Goal: Transaction & Acquisition: Download file/media

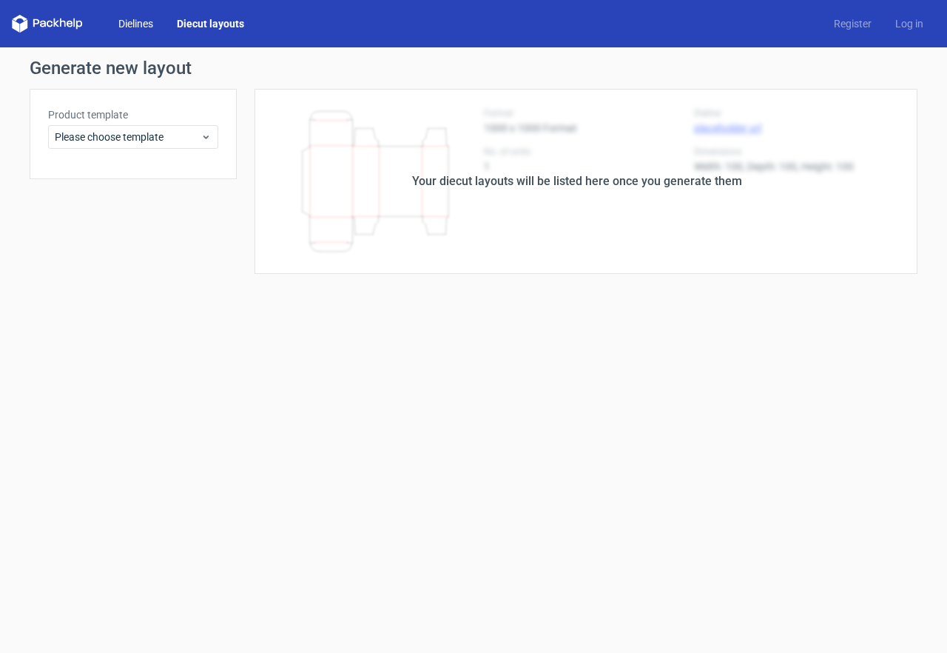
click at [148, 22] on link "Dielines" at bounding box center [136, 23] width 58 height 15
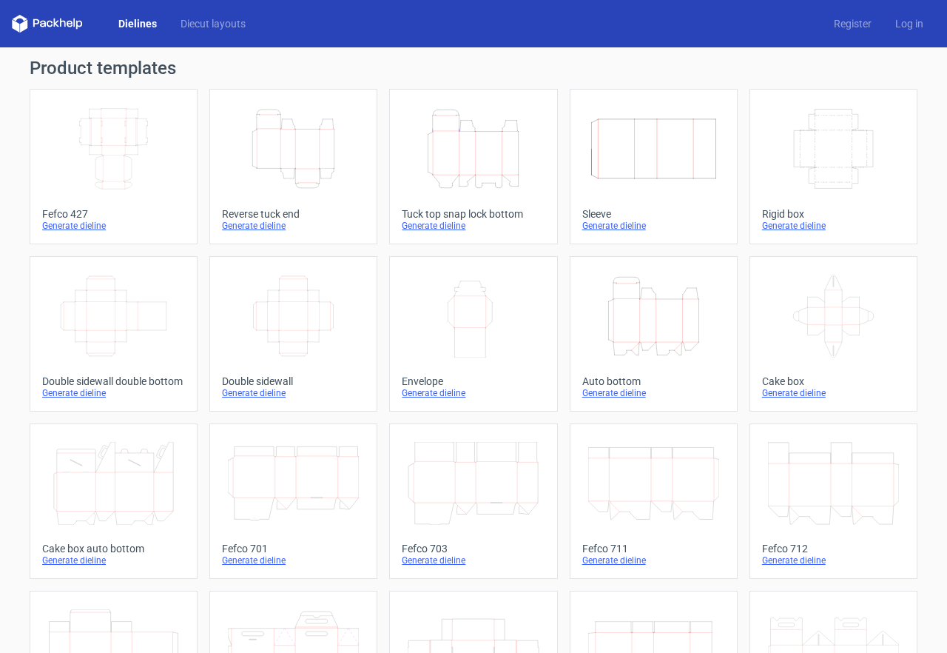
click at [445, 129] on icon "Height Depth Width" at bounding box center [473, 148] width 131 height 83
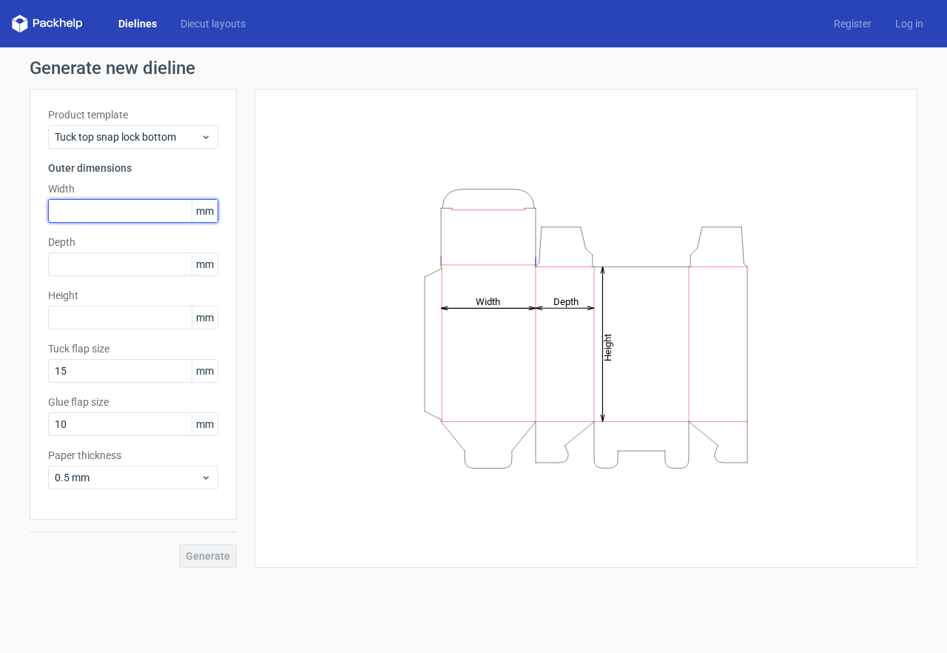
click at [112, 205] on input "text" at bounding box center [133, 211] width 170 height 24
type input "285"
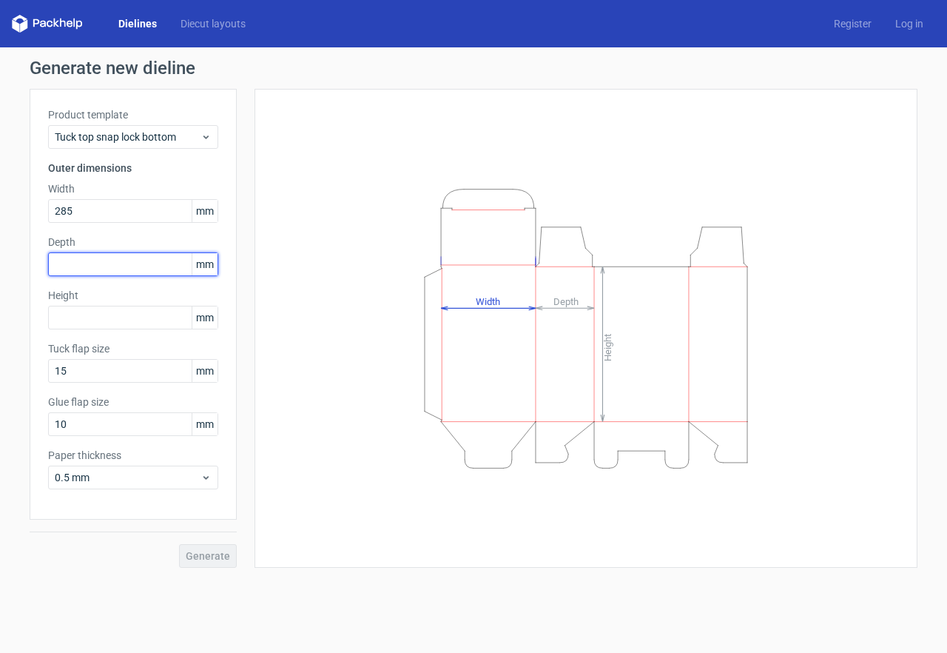
click at [115, 269] on input "text" at bounding box center [133, 264] width 170 height 24
type input "85"
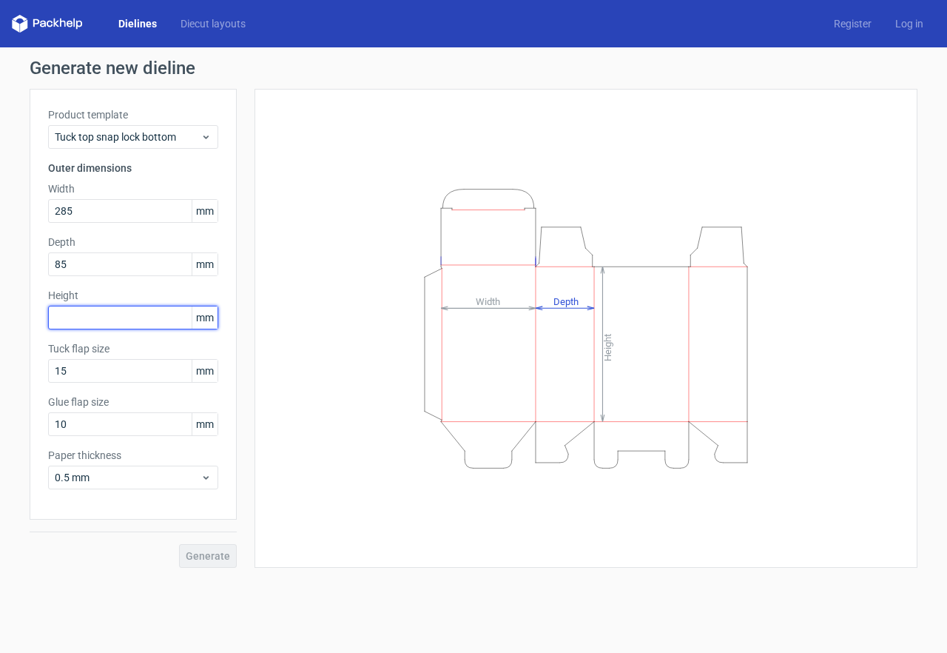
click at [112, 326] on input "text" at bounding box center [133, 318] width 170 height 24
type input "145"
click at [179, 544] on button "Generate" at bounding box center [208, 556] width 58 height 24
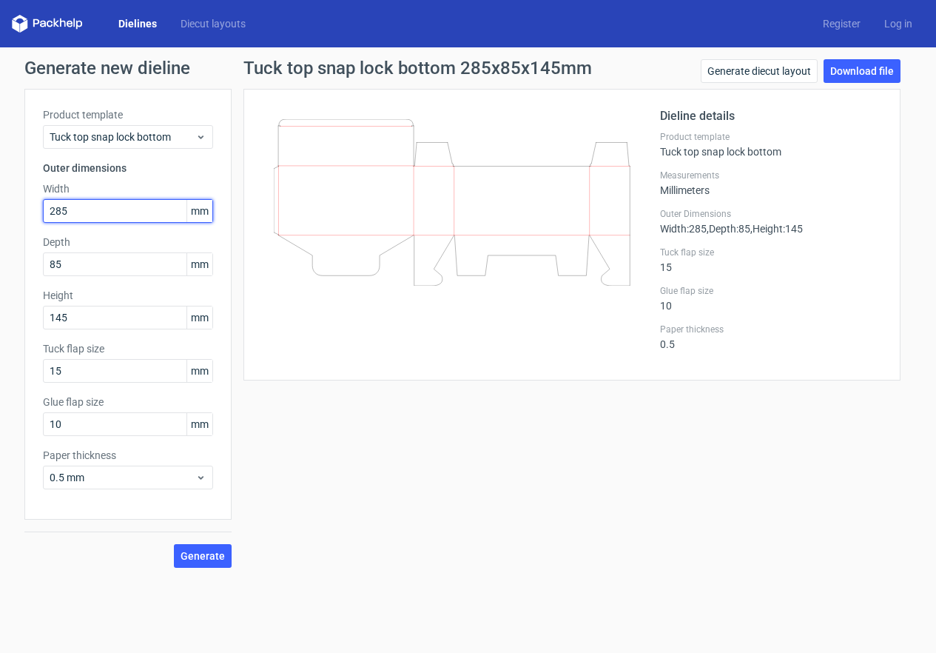
drag, startPoint x: 73, startPoint y: 210, endPoint x: 19, endPoint y: 215, distance: 55.0
click at [19, 215] on div "Generate new dieline Product template Tuck top snap lock bottom Outer dimension…" at bounding box center [468, 313] width 936 height 532
click at [376, 353] on div at bounding box center [461, 234] width 398 height 255
click at [89, 204] on input "285" at bounding box center [128, 211] width 170 height 24
drag, startPoint x: 47, startPoint y: 207, endPoint x: 0, endPoint y: 213, distance: 47.0
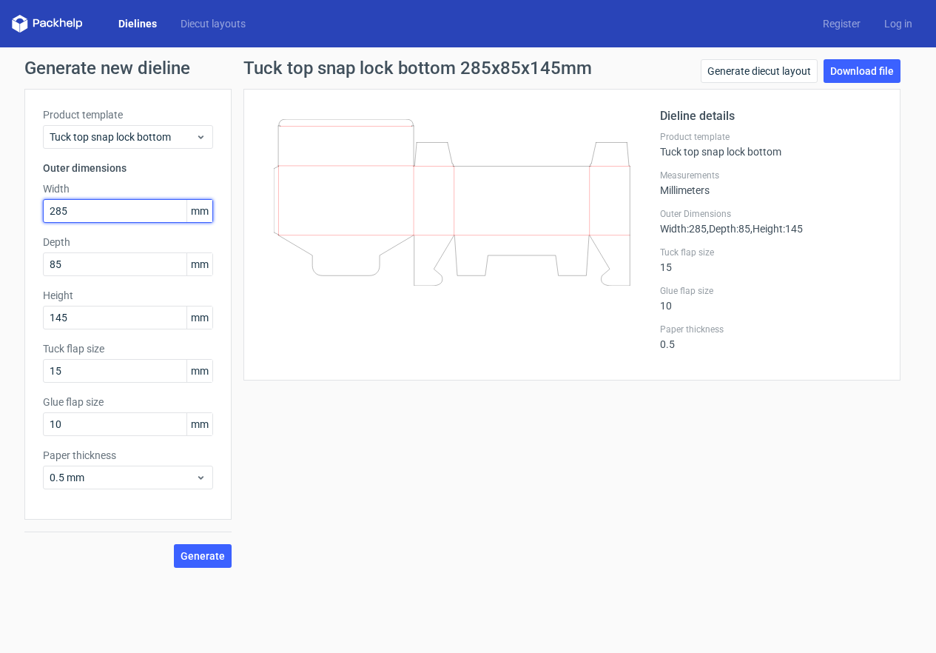
click at [0, 213] on div "Generate new dieline Product template Tuck top snap lock bottom Outer dimension…" at bounding box center [468, 313] width 936 height 532
type input "145"
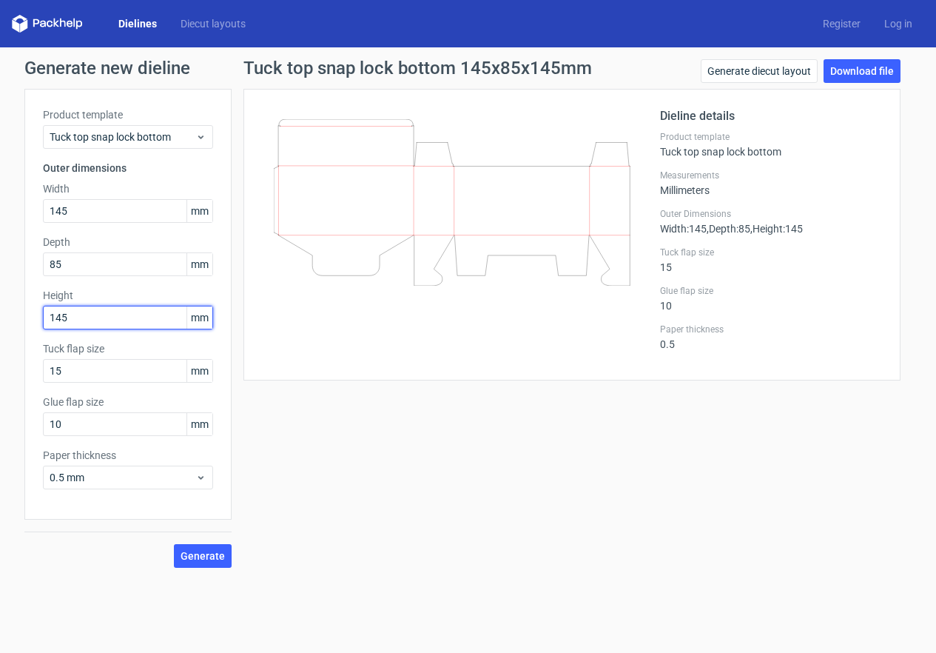
drag, startPoint x: 90, startPoint y: 316, endPoint x: 1, endPoint y: 323, distance: 89.1
click at [1, 323] on div "Generate new dieline Product template Tuck top snap lock bottom Outer dimension…" at bounding box center [468, 313] width 936 height 532
type input "285"
click at [202, 565] on button "Generate" at bounding box center [203, 556] width 58 height 24
click at [894, 67] on link "Download file" at bounding box center [862, 71] width 77 height 24
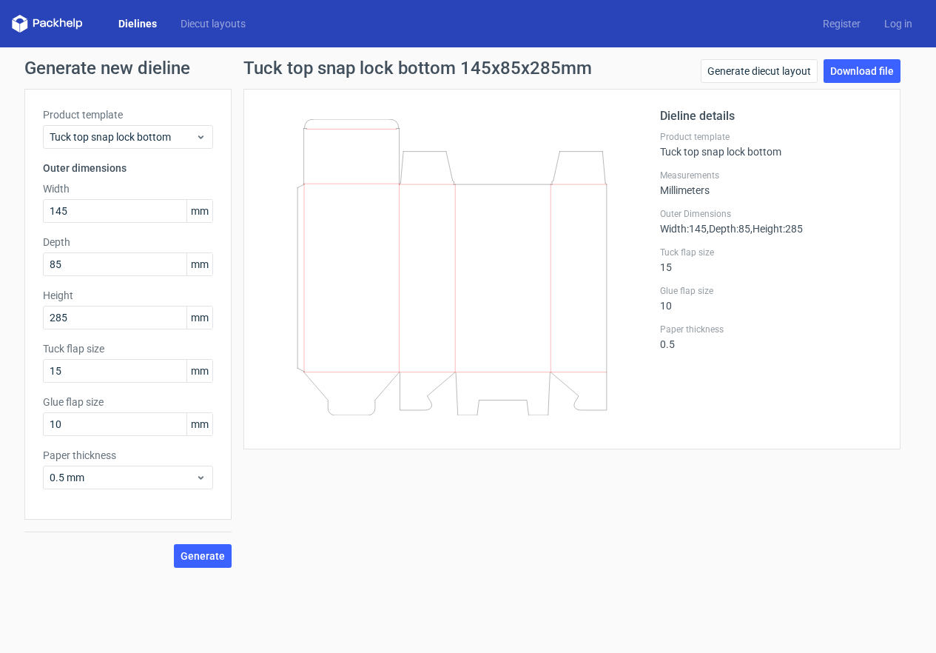
click at [485, 338] on icon at bounding box center [452, 267] width 357 height 296
click at [849, 68] on link "Download file" at bounding box center [862, 71] width 77 height 24
click at [209, 551] on button "Generate" at bounding box center [203, 556] width 58 height 24
click at [871, 64] on link "Download file" at bounding box center [862, 71] width 77 height 24
